Goal: Transaction & Acquisition: Purchase product/service

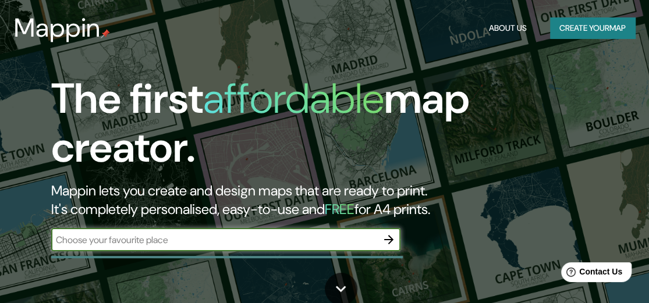
click at [245, 234] on input "text" at bounding box center [214, 239] width 326 height 13
type input "comalcalco, [GEOGRAPHIC_DATA]"
click at [389, 239] on icon "button" at bounding box center [388, 239] width 9 height 9
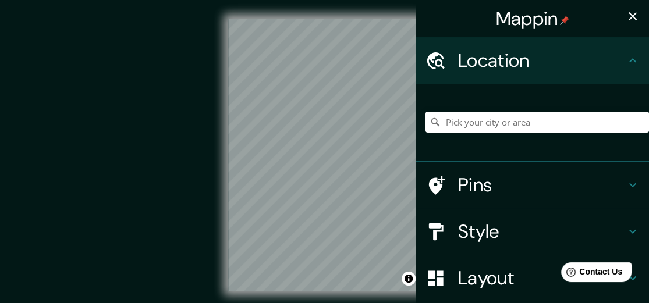
click at [417, 136] on div "Mappin Location Pins Style Layout Border Choose a border. Hint : you can make l…" at bounding box center [324, 164] width 649 height 329
click at [625, 229] on icon at bounding box center [632, 232] width 14 height 14
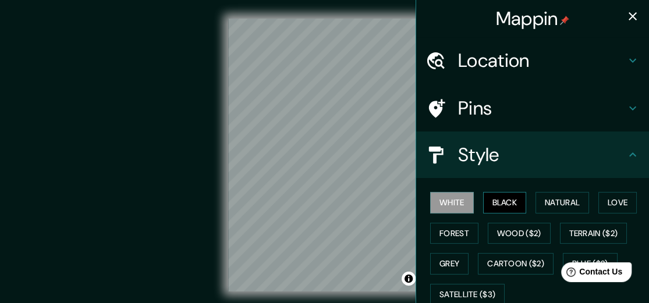
click at [493, 201] on button "Black" at bounding box center [505, 203] width 44 height 22
click at [462, 205] on button "White" at bounding box center [452, 203] width 44 height 22
click at [561, 203] on button "Natural" at bounding box center [562, 203] width 54 height 22
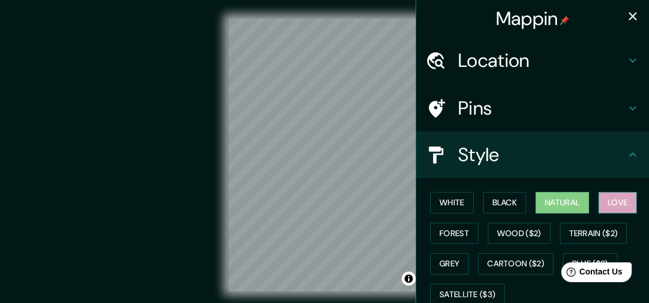
click at [611, 202] on button "Love" at bounding box center [617, 203] width 38 height 22
click at [575, 200] on button "Natural" at bounding box center [562, 203] width 54 height 22
click at [556, 101] on h4 "Pins" at bounding box center [542, 108] width 168 height 23
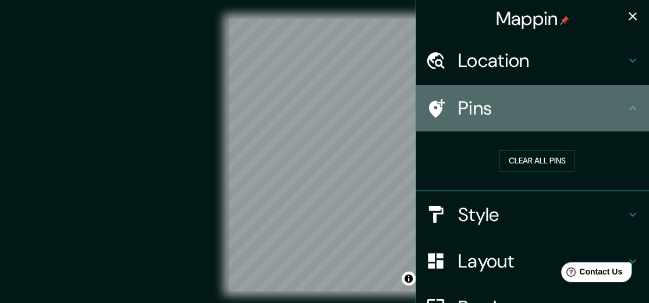
click at [565, 101] on h4 "Pins" at bounding box center [542, 108] width 168 height 23
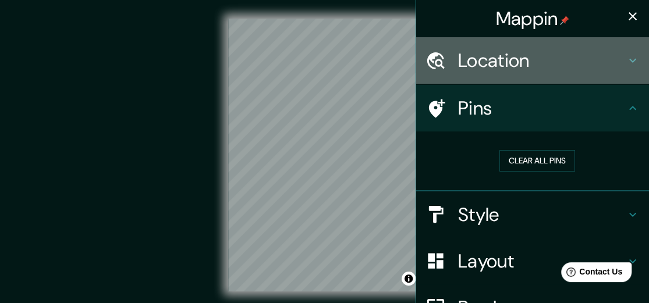
click at [564, 56] on h4 "Location" at bounding box center [542, 60] width 168 height 23
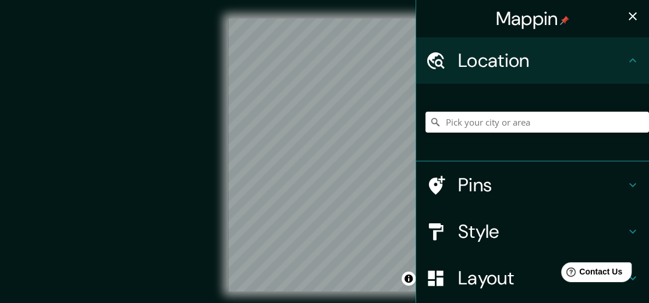
click at [564, 56] on h4 "Location" at bounding box center [542, 60] width 168 height 23
click at [615, 57] on h4 "Location" at bounding box center [542, 60] width 168 height 23
click at [629, 59] on icon at bounding box center [632, 60] width 7 height 4
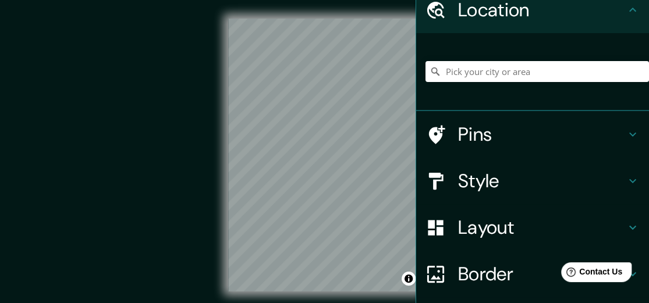
scroll to position [58, 0]
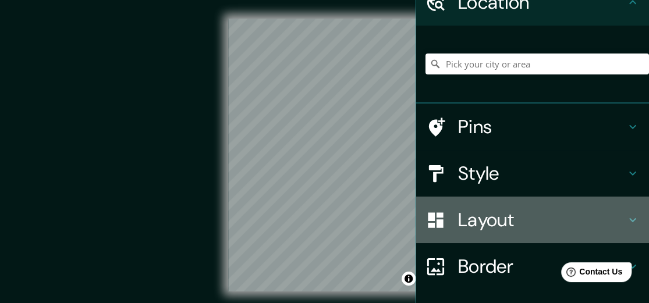
click at [494, 218] on h4 "Layout" at bounding box center [542, 219] width 168 height 23
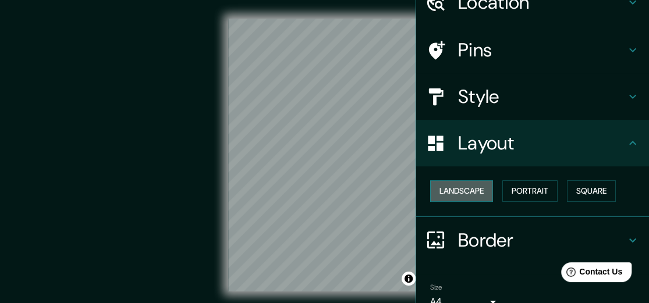
click at [462, 194] on button "Landscape" at bounding box center [461, 191] width 63 height 22
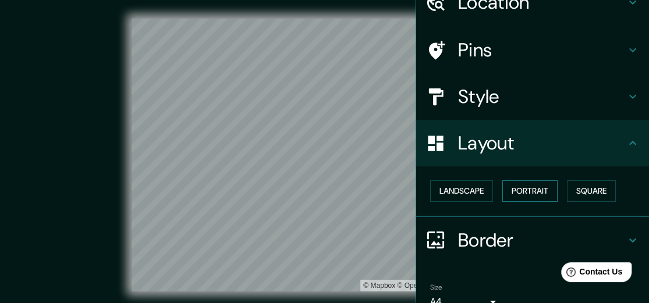
click at [522, 195] on button "Portrait" at bounding box center [529, 191] width 55 height 22
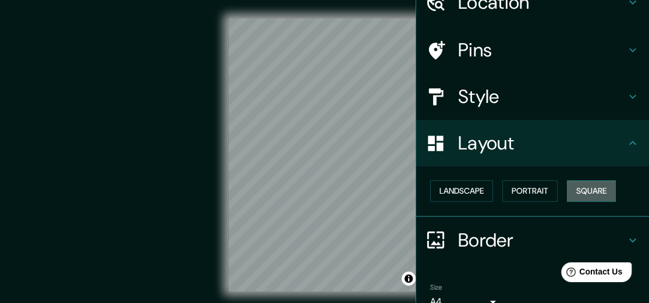
click at [579, 191] on button "Square" at bounding box center [591, 191] width 49 height 22
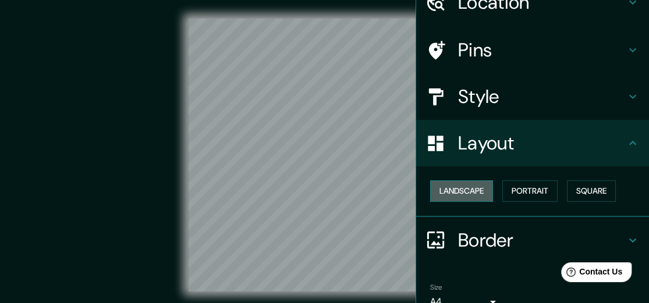
click at [451, 194] on button "Landscape" at bounding box center [461, 191] width 63 height 22
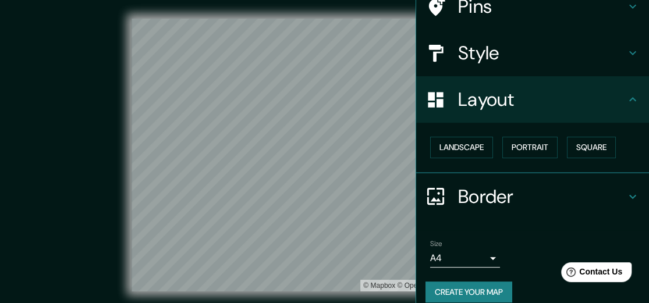
scroll to position [113, 0]
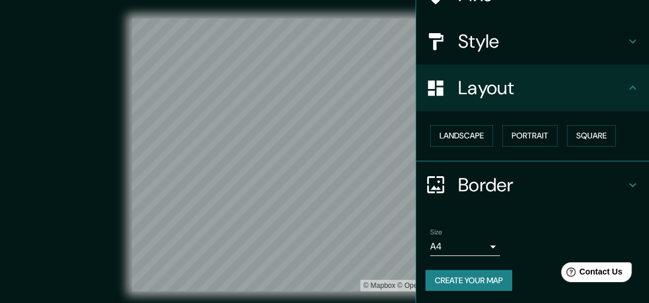
click at [501, 182] on h4 "Border" at bounding box center [542, 184] width 168 height 23
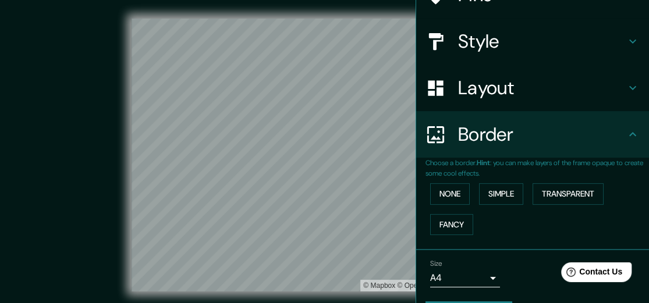
click at [497, 151] on div "Border" at bounding box center [532, 134] width 233 height 47
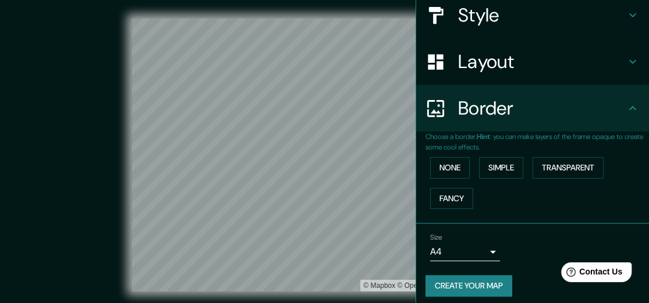
scroll to position [145, 0]
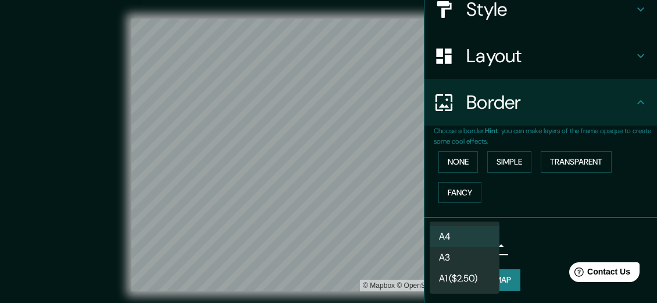
click at [472, 249] on body "Mappin Location Pins Style Layout Border Choose a border. Hint : you can make l…" at bounding box center [328, 151] width 657 height 303
click at [542, 225] on div at bounding box center [328, 151] width 657 height 303
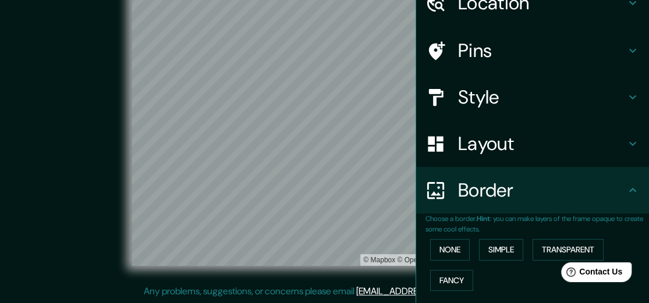
scroll to position [58, 0]
click at [522, 48] on h4 "Pins" at bounding box center [542, 49] width 168 height 23
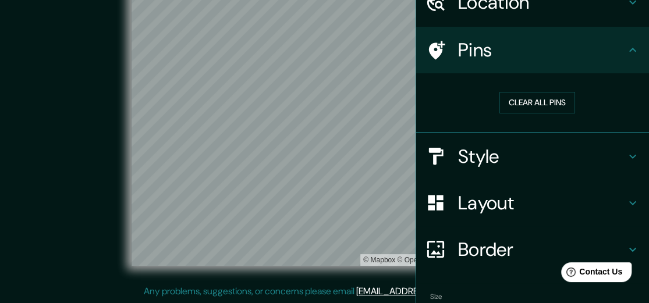
click at [522, 48] on h4 "Pins" at bounding box center [542, 49] width 168 height 23
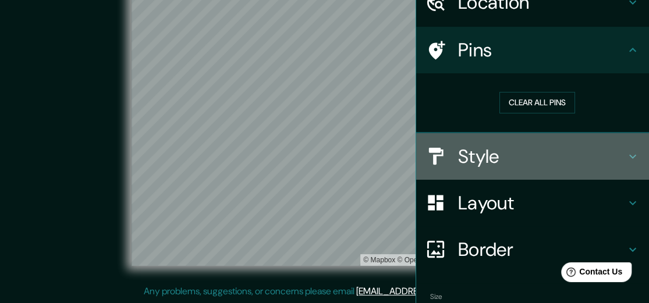
click at [500, 166] on h4 "Style" at bounding box center [542, 156] width 168 height 23
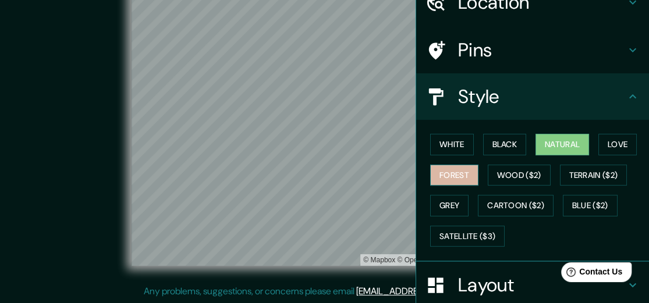
click at [450, 178] on button "Forest" at bounding box center [454, 176] width 48 height 22
click at [558, 148] on button "Natural" at bounding box center [562, 145] width 54 height 22
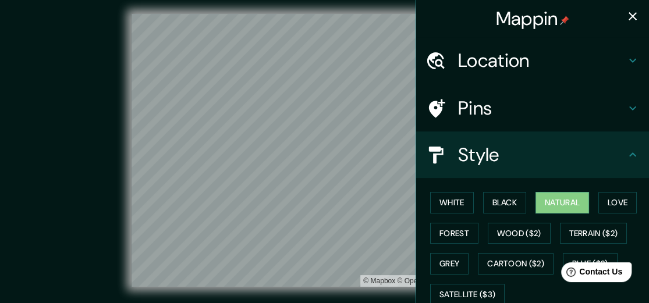
scroll to position [0, 0]
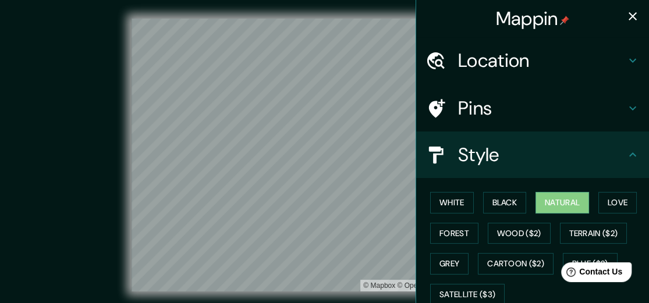
click at [625, 10] on icon "button" at bounding box center [632, 16] width 14 height 14
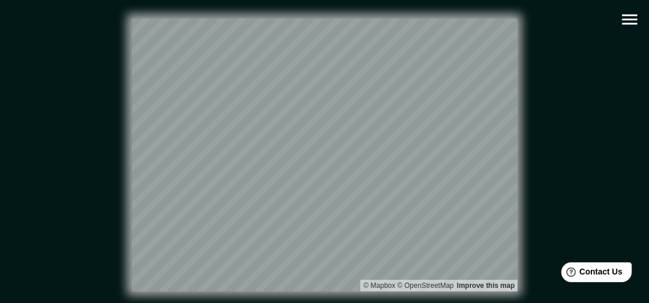
click at [631, 14] on icon "button" at bounding box center [629, 19] width 20 height 20
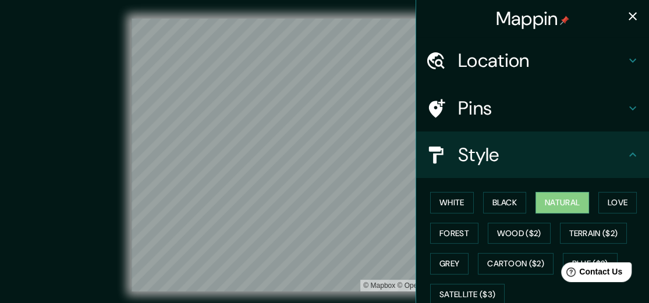
click at [634, 17] on button "button" at bounding box center [632, 16] width 23 height 23
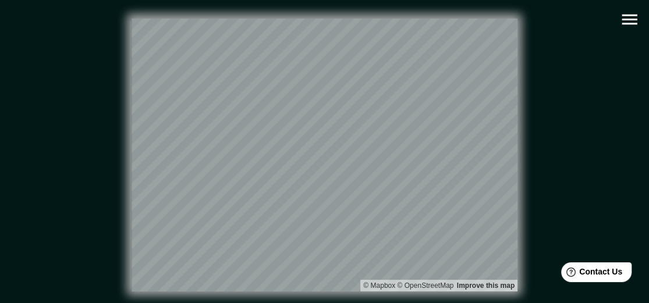
click at [33, 97] on div "© Mapbox © OpenStreetMap Improve this map" at bounding box center [325, 155] width 584 height 273
